Goal: Task Accomplishment & Management: Complete application form

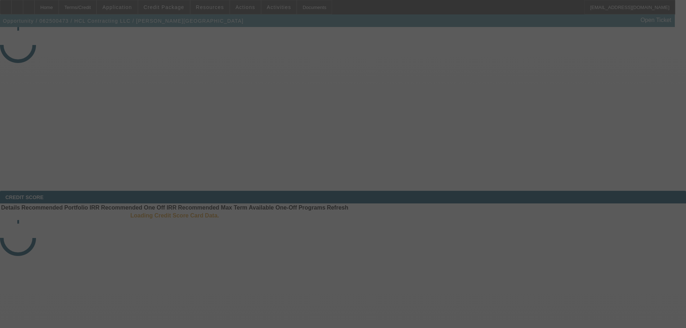
select select "4"
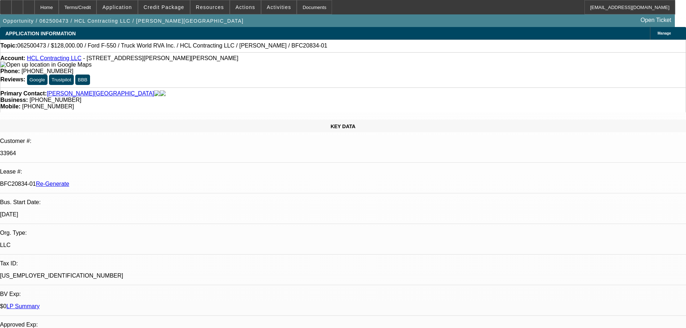
select select "0"
select select "6"
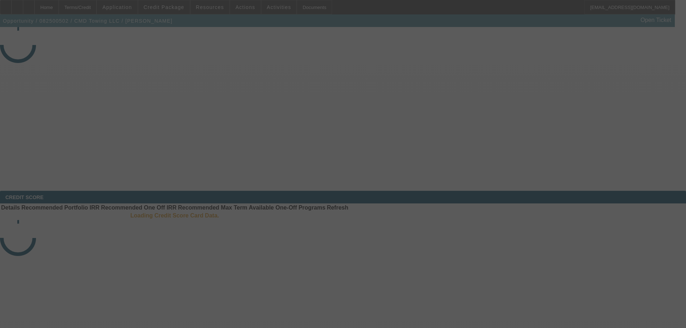
select select "4"
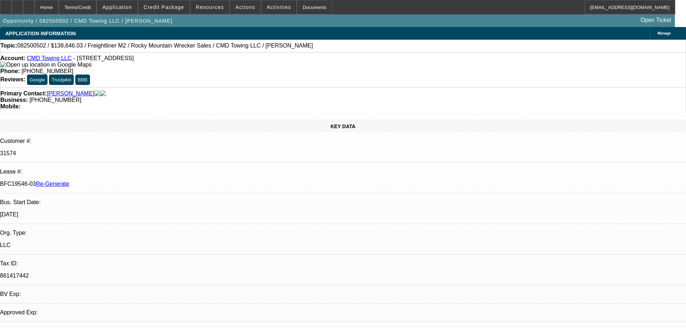
select select "0"
select select "6"
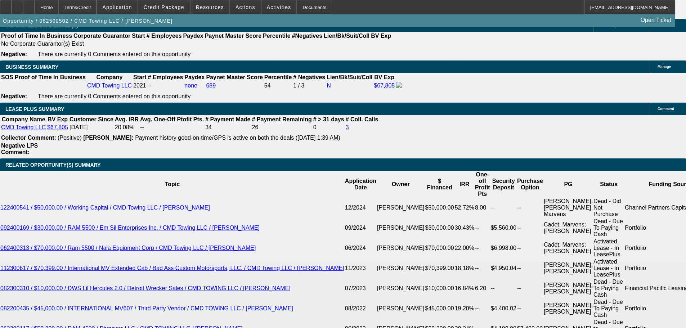
scroll to position [1260, 0]
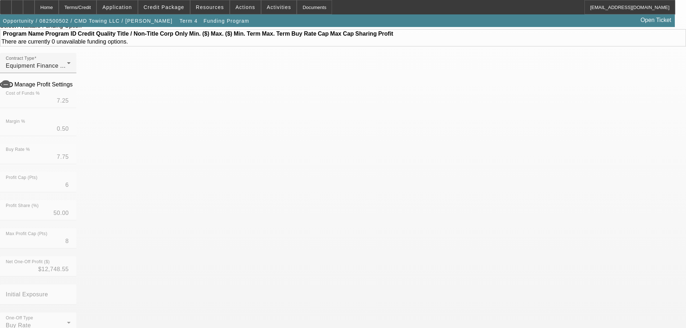
scroll to position [72, 0]
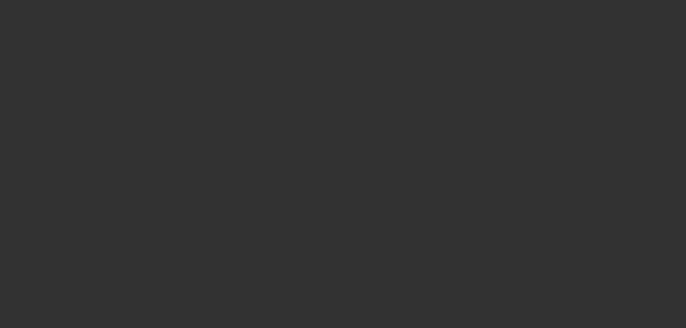
select select "3"
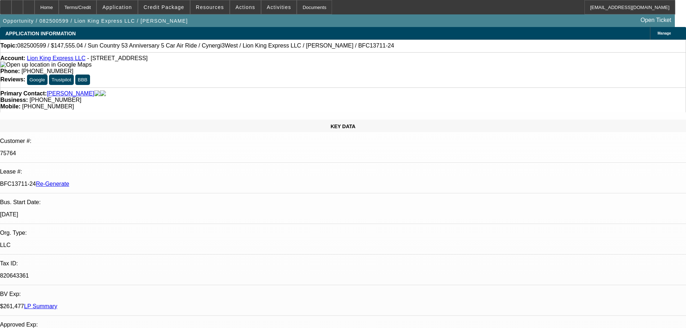
select select "0"
select select "6"
click at [311, 3] on div "Documents" at bounding box center [314, 7] width 35 height 14
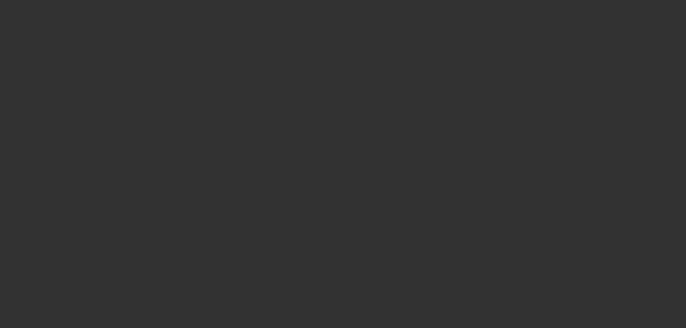
select select "3"
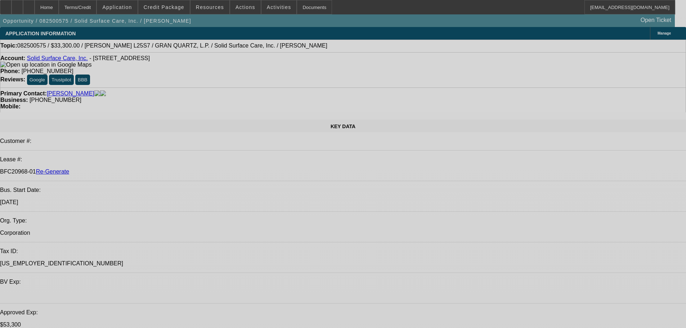
select select "0"
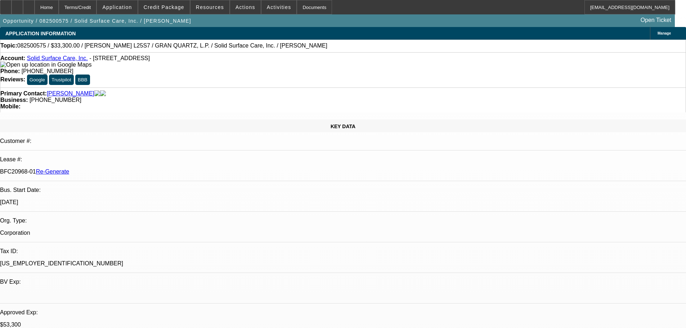
select select "2"
select select "0"
select select "6"
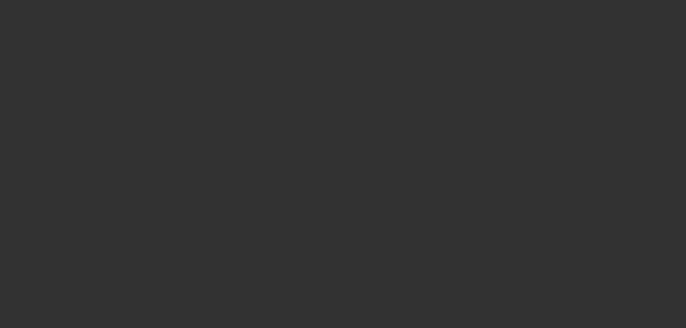
select select "3"
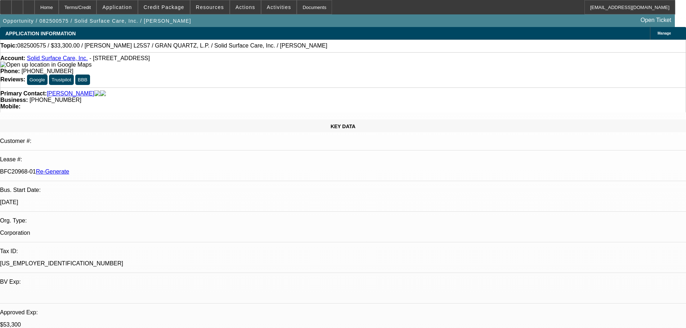
select select "0"
select select "2"
select select "0"
select select "6"
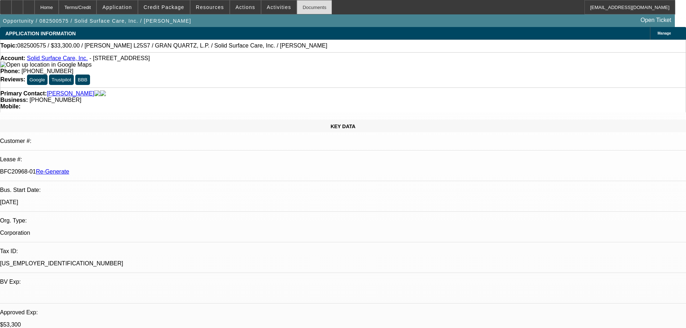
click at [297, 9] on div "Documents" at bounding box center [314, 7] width 35 height 14
click at [267, 9] on span "Activities" at bounding box center [279, 7] width 24 height 6
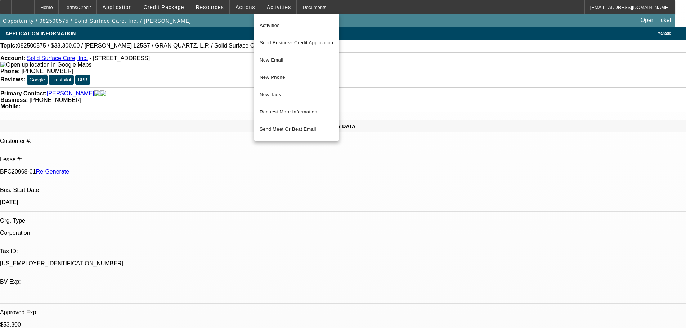
drag, startPoint x: 530, startPoint y: 63, endPoint x: 510, endPoint y: 84, distance: 29.5
click at [510, 84] on div at bounding box center [343, 164] width 686 height 328
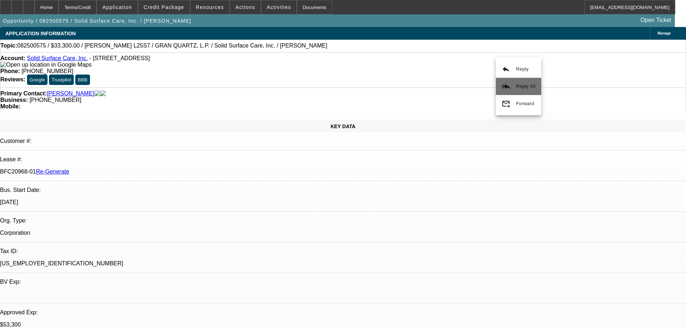
click at [529, 90] on span "Reply All" at bounding box center [525, 86] width 19 height 9
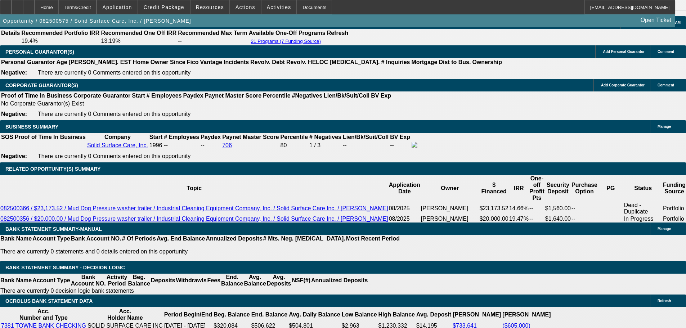
scroll to position [1044, 0]
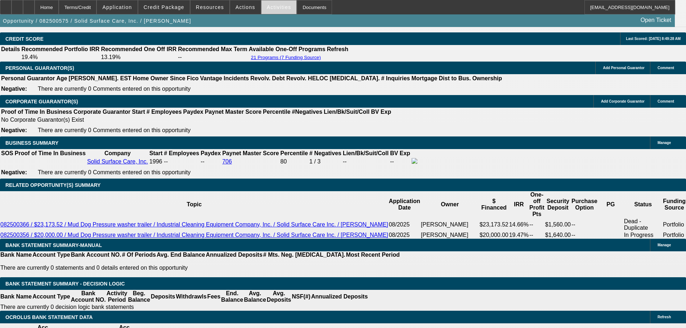
click at [266, 3] on span at bounding box center [278, 7] width 35 height 17
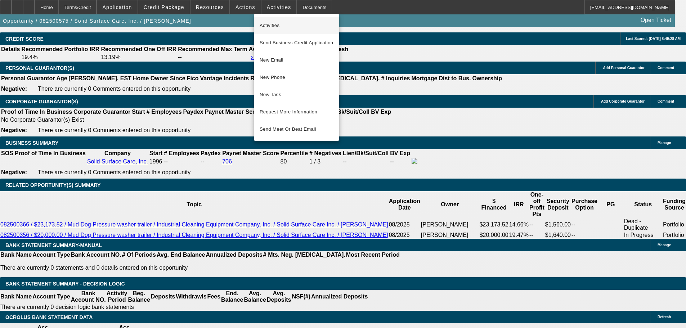
click at [269, 31] on button "Activities" at bounding box center [296, 25] width 85 height 17
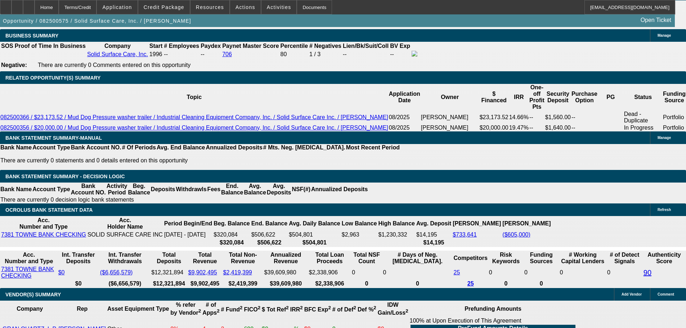
scroll to position [1152, 0]
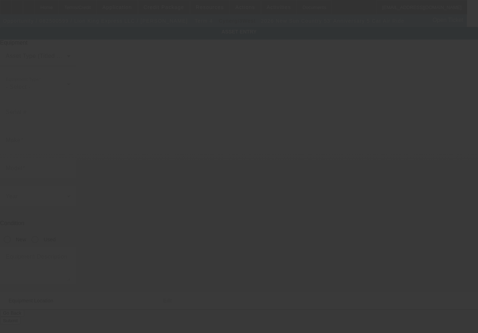
type input "[US_VEHICLE_IDENTIFICATION_NUMBER]"
type input "Sun Country"
type input "53' Anniversary 5 Car Air Ride"
radio input "true"
type input "[STREET_ADDRESS]"
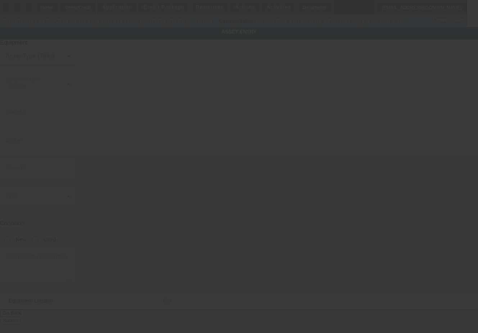
type input "[GEOGRAPHIC_DATA]"
type input "44685"
type input "Cuyahoga"
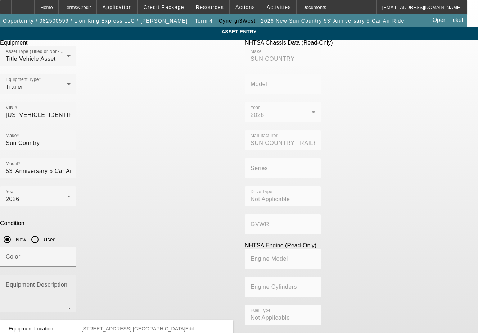
click at [71, 275] on div "Equipment Description" at bounding box center [38, 293] width 65 height 37
type textarea "Includes all options, attachments, and accessories"
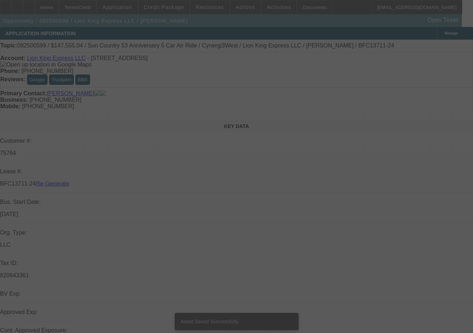
select select "3"
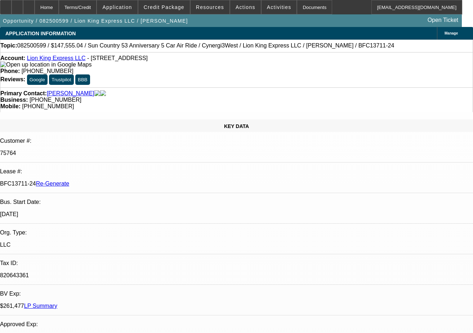
select select "0"
select select "6"
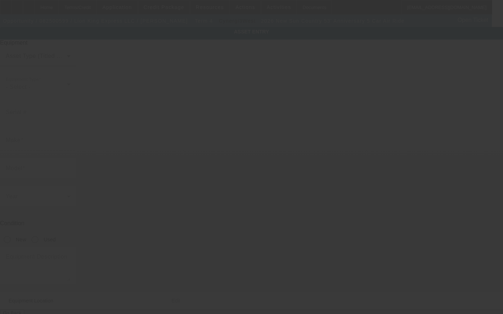
type input "[US_VEHICLE_IDENTIFICATION_NUMBER]"
type input "Sun Country"
type input "53' Anniversary 5 Car Air Ride"
radio input "true"
type input "[STREET_ADDRESS]"
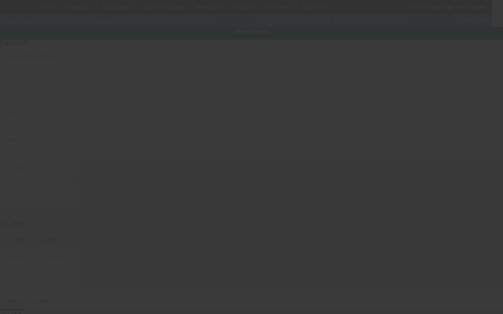
type input "[GEOGRAPHIC_DATA]"
type input "44685"
type input "Cuyahoga"
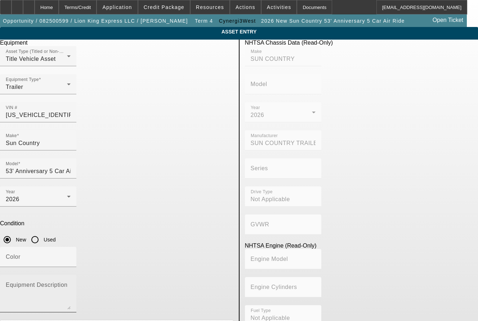
click at [67, 282] on mat-label "Equipment Description" at bounding box center [37, 285] width 62 height 6
click at [71, 284] on textarea "Equipment Description" at bounding box center [38, 297] width 65 height 26
type textarea "Includes all options, attachments, and accessories"
drag, startPoint x: 180, startPoint y: 282, endPoint x: -86, endPoint y: 160, distance: 292.5
click at [0, 160] on html "Home Terms/Credit Application Credit Package Resources Actions Activities Docum…" at bounding box center [239, 160] width 478 height 321
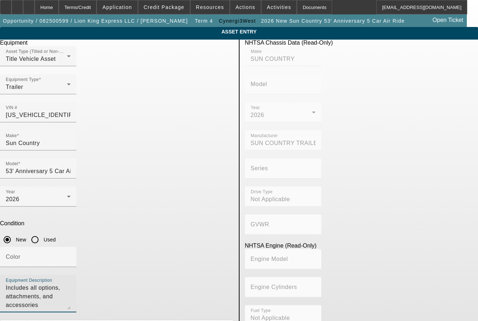
click at [71, 284] on textarea "Includes all options, attachments, and accessories" at bounding box center [38, 297] width 65 height 26
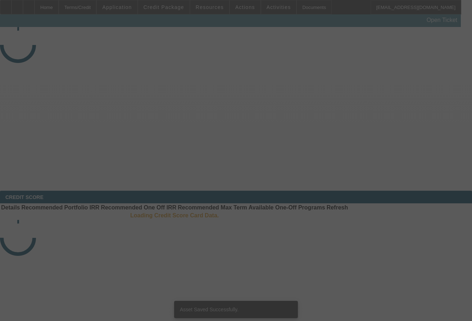
select select "3"
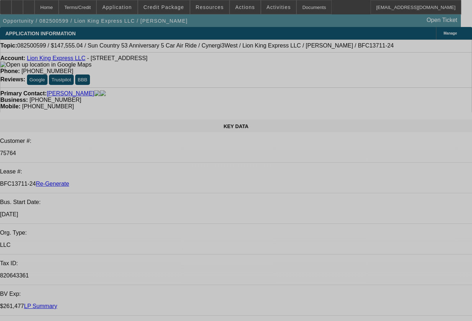
select select "0"
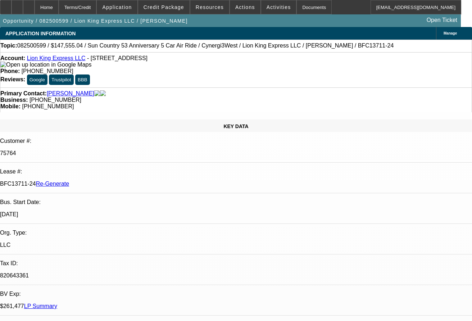
select select "0"
select select "6"
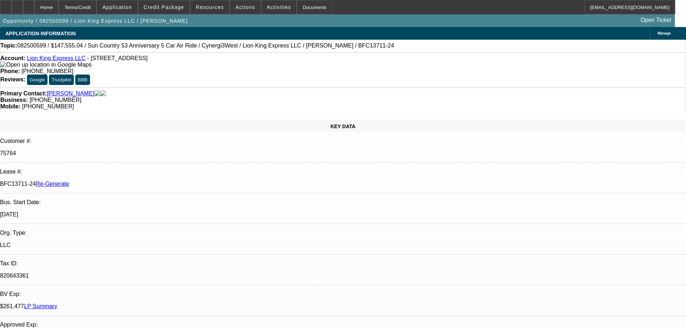
select select "3"
select select "0"
select select "6"
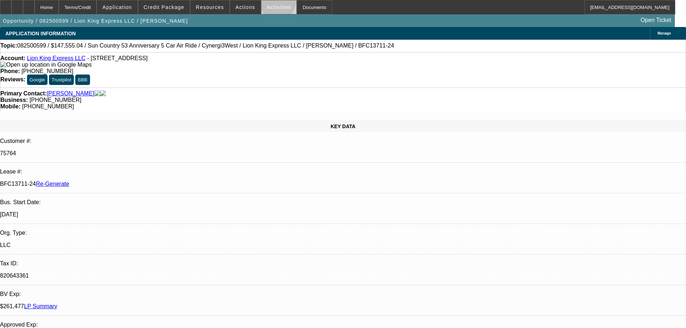
click at [270, 4] on span at bounding box center [278, 7] width 35 height 17
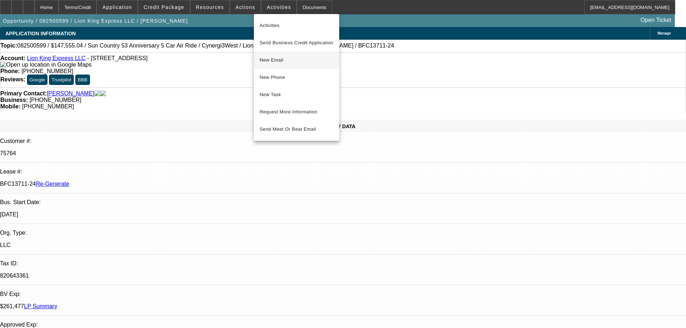
click at [283, 64] on span "New Email" at bounding box center [297, 60] width 74 height 9
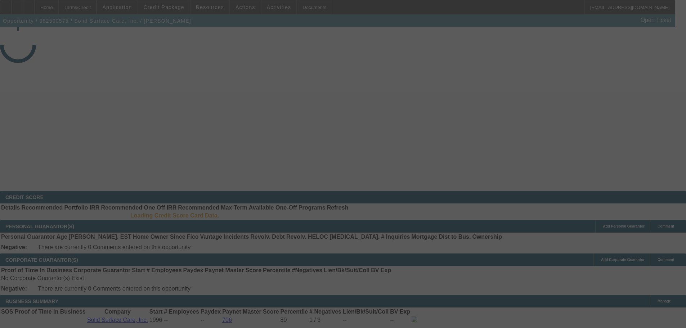
select select "3"
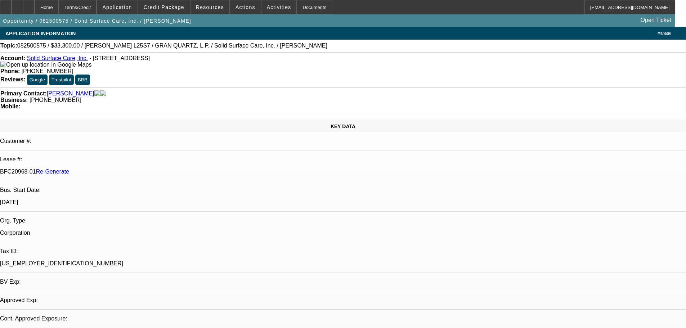
select select "0"
select select "2"
select select "0"
select select "6"
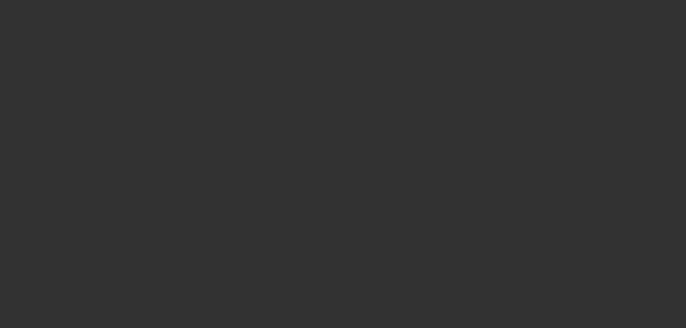
select select "3"
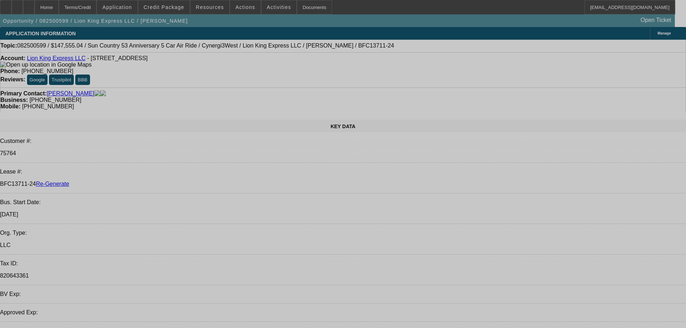
select select "0"
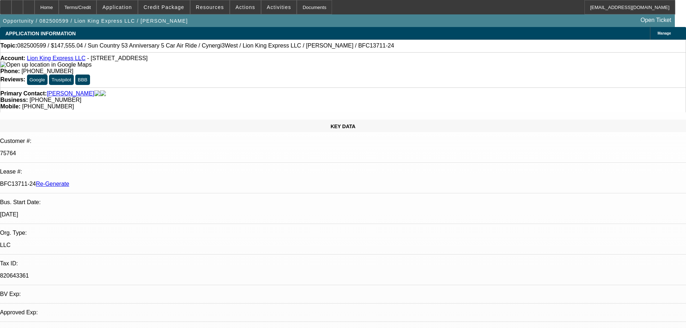
select select "6"
click at [267, 5] on span "Activities" at bounding box center [279, 7] width 24 height 6
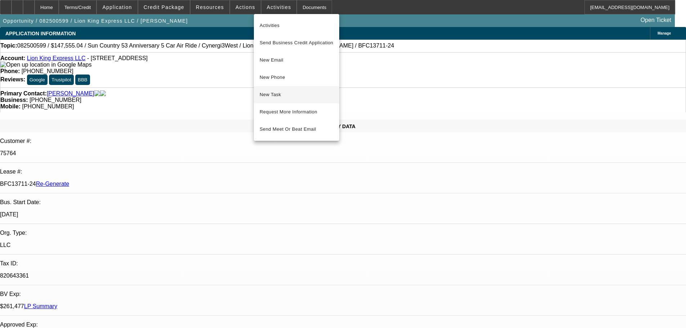
click at [288, 95] on span "New Task" at bounding box center [297, 94] width 74 height 9
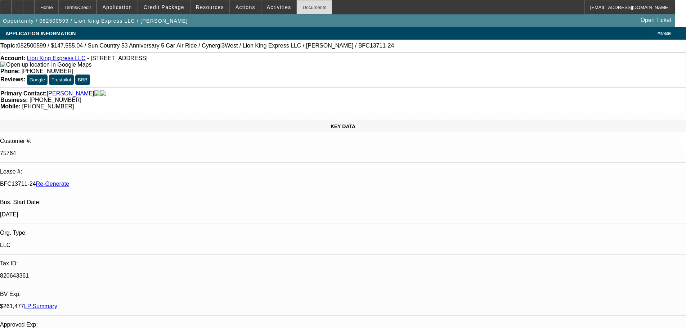
click at [312, 7] on div "Documents" at bounding box center [314, 7] width 35 height 14
